Goal: Transaction & Acquisition: Purchase product/service

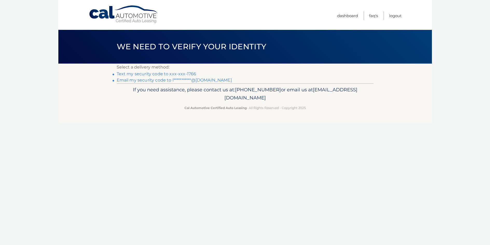
click at [132, 73] on link "Text my security code to xxx-xxx-1766" at bounding box center [157, 73] width 80 height 5
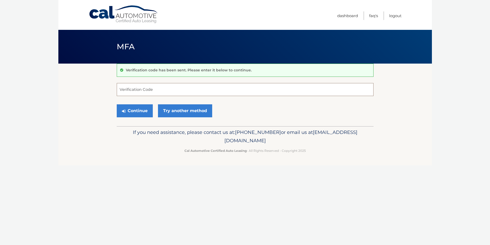
click at [138, 90] on input "Verification Code" at bounding box center [245, 89] width 257 height 13
type input "583528"
click at [137, 108] on button "Continue" at bounding box center [135, 110] width 36 height 13
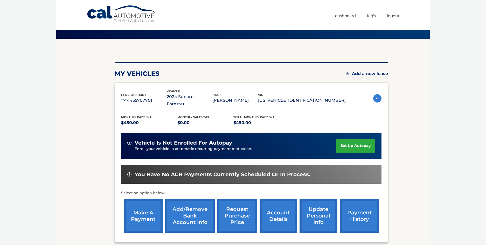
scroll to position [70, 0]
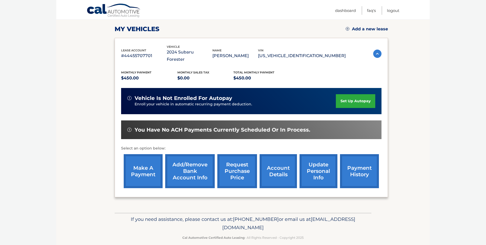
click at [142, 167] on link "make a payment" at bounding box center [143, 171] width 39 height 34
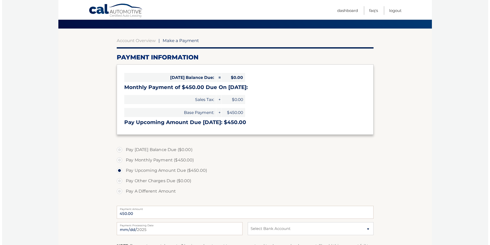
scroll to position [104, 0]
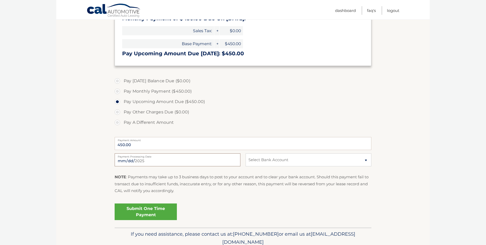
click at [161, 160] on input "2025-10-03" at bounding box center [178, 159] width 126 height 13
type input "2025-10-04"
click at [282, 161] on select "Select Bank Account Checking JPMORGAN CHASE BANK, NA *****8314 Checking JPMORGA…" at bounding box center [309, 159] width 126 height 13
select select "NTQ3NjljYTAtZDlhOS00YjMzLWI3N2UtMzUzNTljNzBjY2Q1"
click at [246, 153] on select "Select Bank Account Checking JPMORGAN CHASE BANK, NA *****8314 Checking JPMORGA…" at bounding box center [309, 159] width 126 height 13
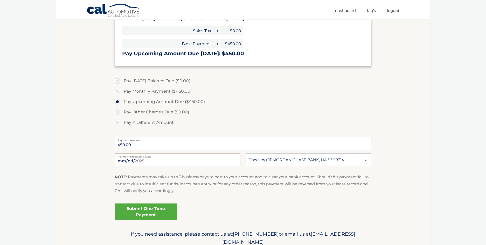
click at [154, 208] on link "Submit One Time Payment" at bounding box center [146, 211] width 62 height 17
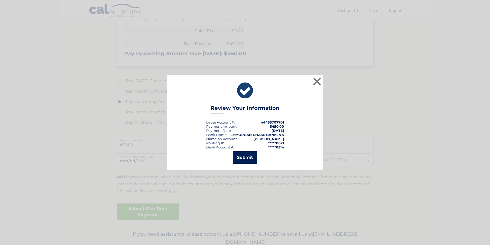
click at [254, 159] on button "Submit" at bounding box center [245, 157] width 24 height 12
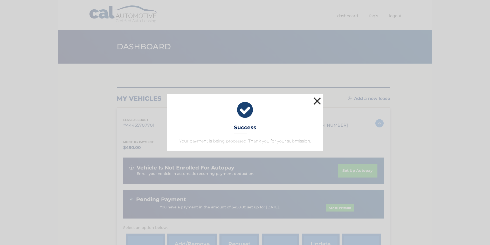
click at [318, 99] on button "×" at bounding box center [317, 101] width 10 height 10
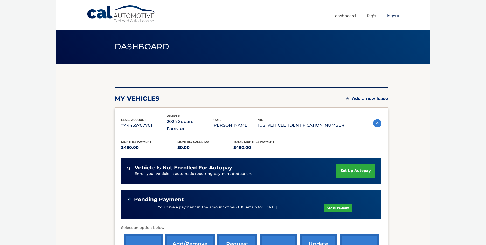
click at [392, 14] on link "Logout" at bounding box center [393, 15] width 12 height 9
